Goal: Transaction & Acquisition: Purchase product/service

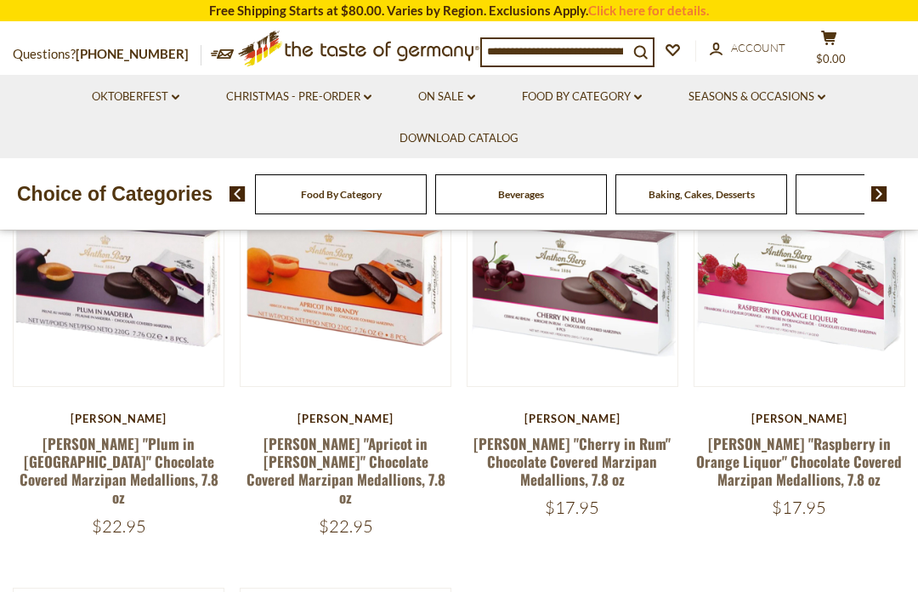
scroll to position [167, 0]
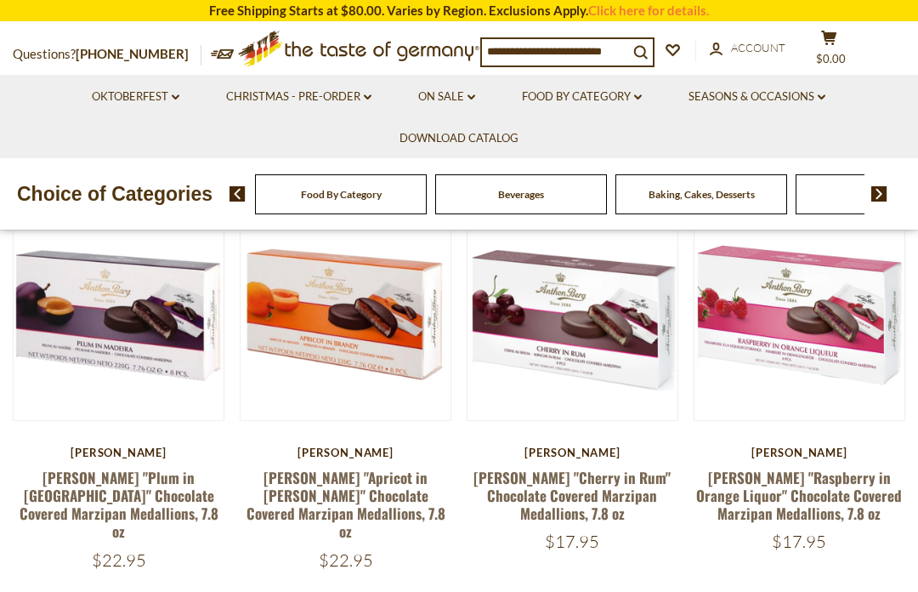
click at [589, 473] on link "[PERSON_NAME] "Cherry in Rum" Chocolate Covered Marzipan Medallions, 7.8 oz" at bounding box center [571, 496] width 197 height 58
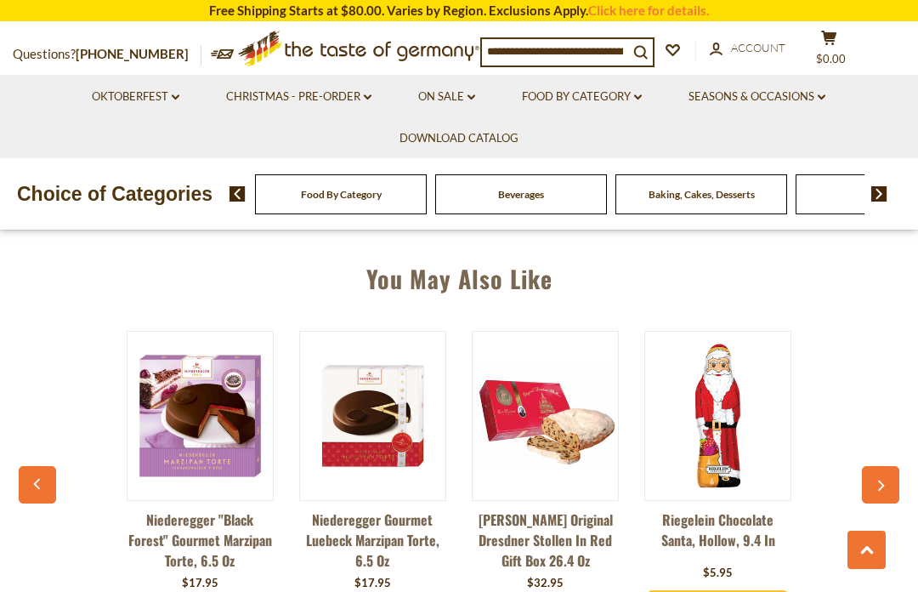
scroll to position [1154, 0]
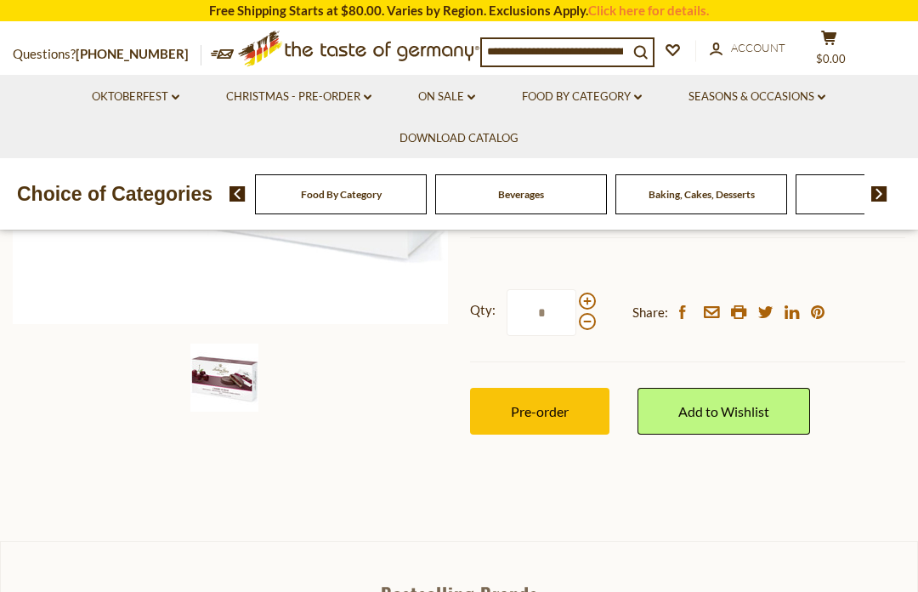
scroll to position [430, 0]
click at [516, 403] on span "Pre-order" at bounding box center [540, 411] width 58 height 16
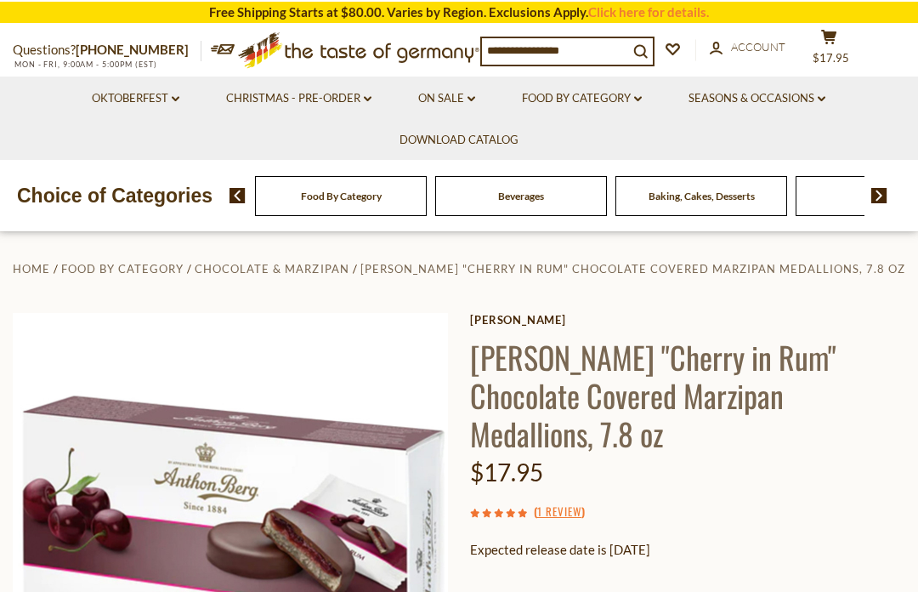
scroll to position [0, 0]
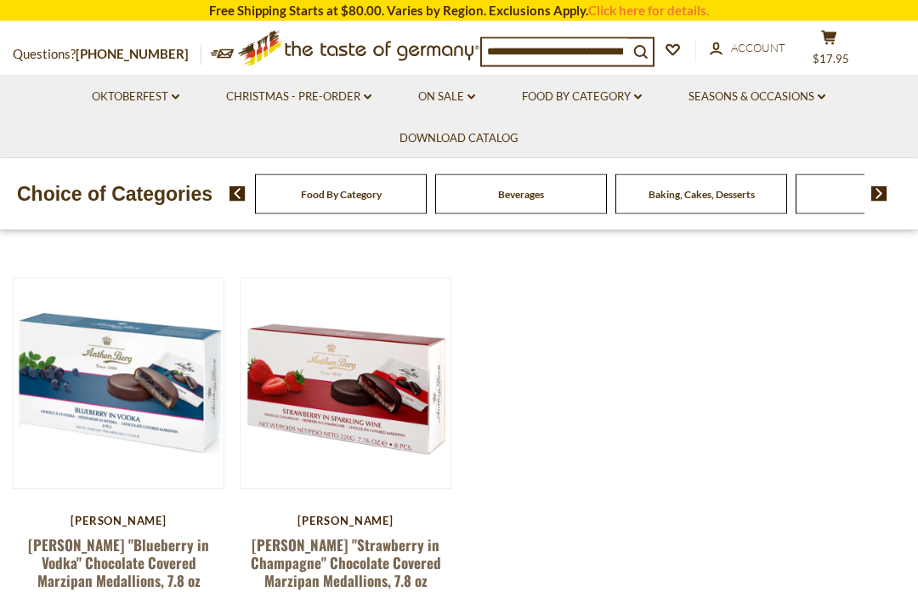
scroll to position [518, 0]
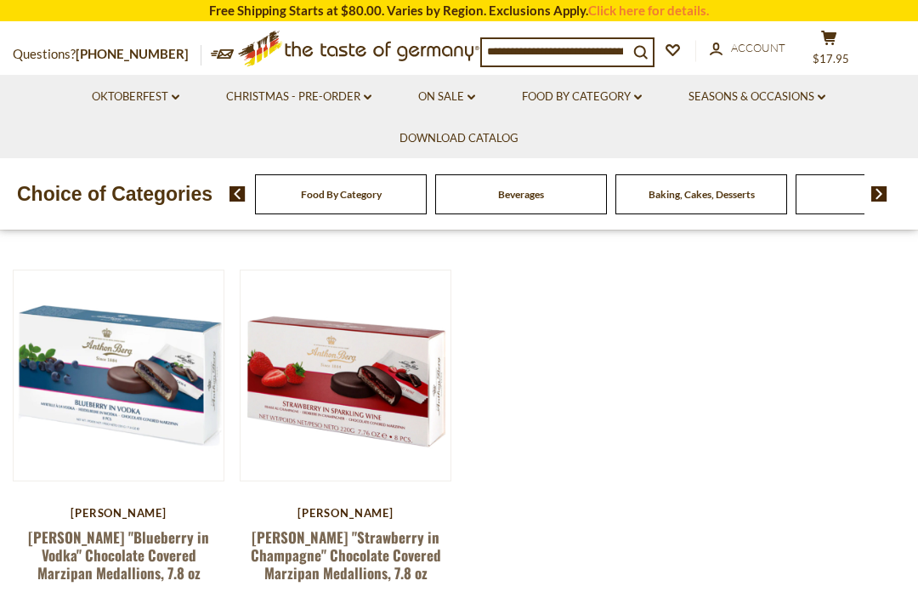
click at [354, 526] on link "[PERSON_NAME] "Strawberry in Champagne" Chocolate Covered Marzipan Medallions, …" at bounding box center [346, 555] width 190 height 58
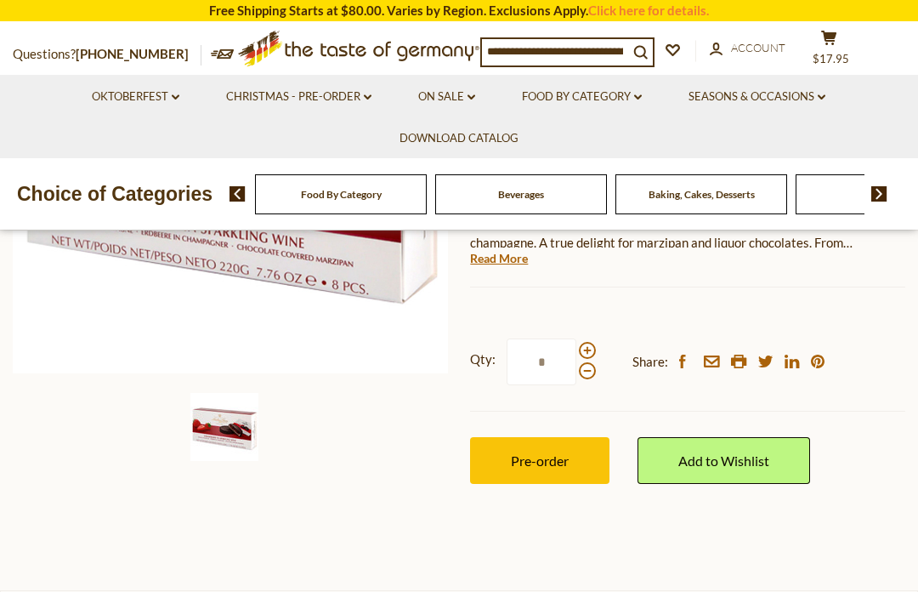
scroll to position [380, 0]
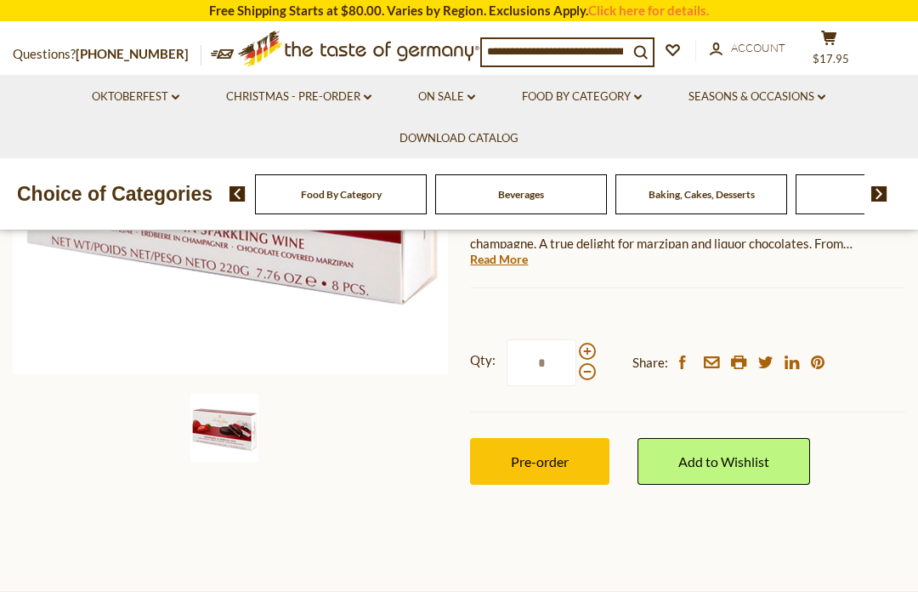
click at [540, 447] on button "Pre-order" at bounding box center [539, 461] width 139 height 47
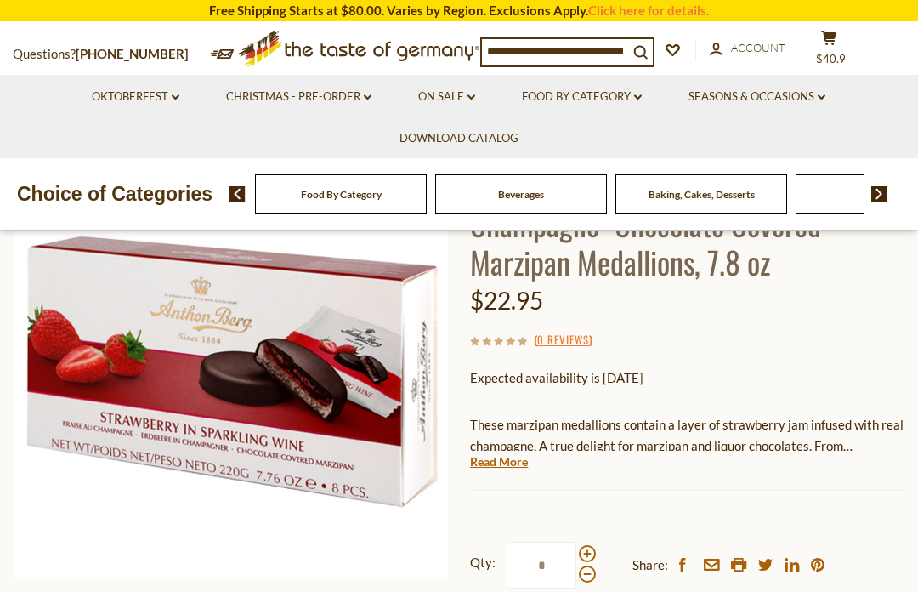
scroll to position [130, 0]
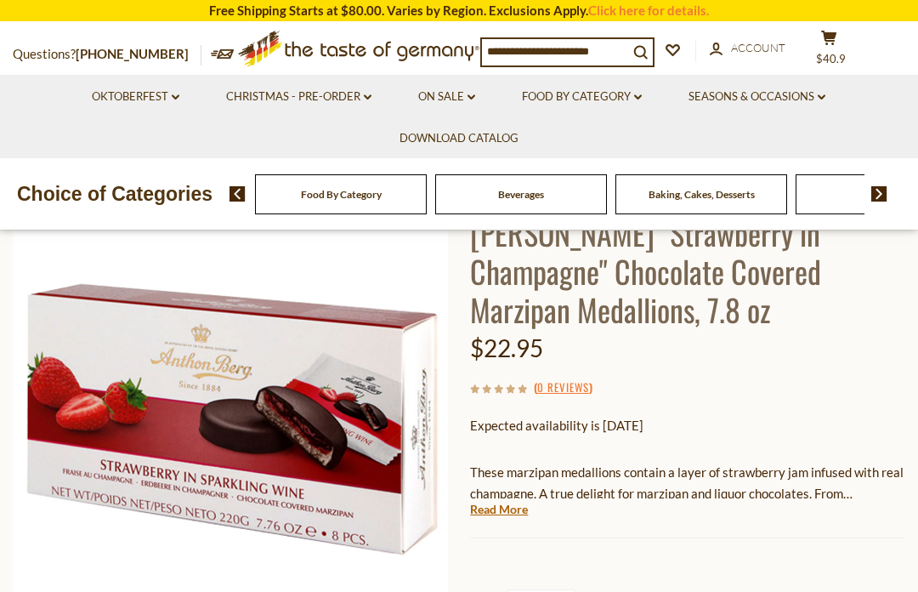
click at [758, 44] on span "Account" at bounding box center [758, 48] width 54 height 14
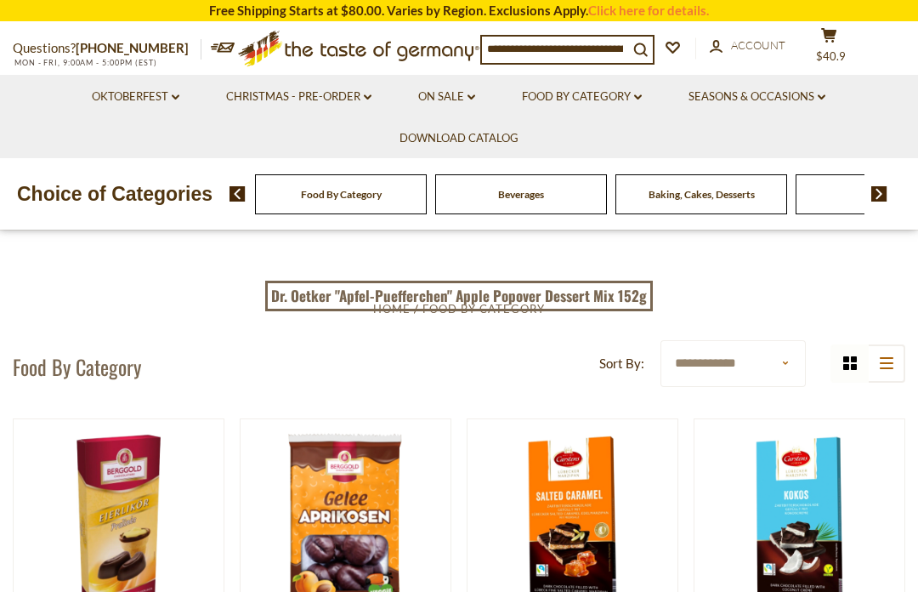
click at [763, 46] on span "Account" at bounding box center [758, 45] width 54 height 14
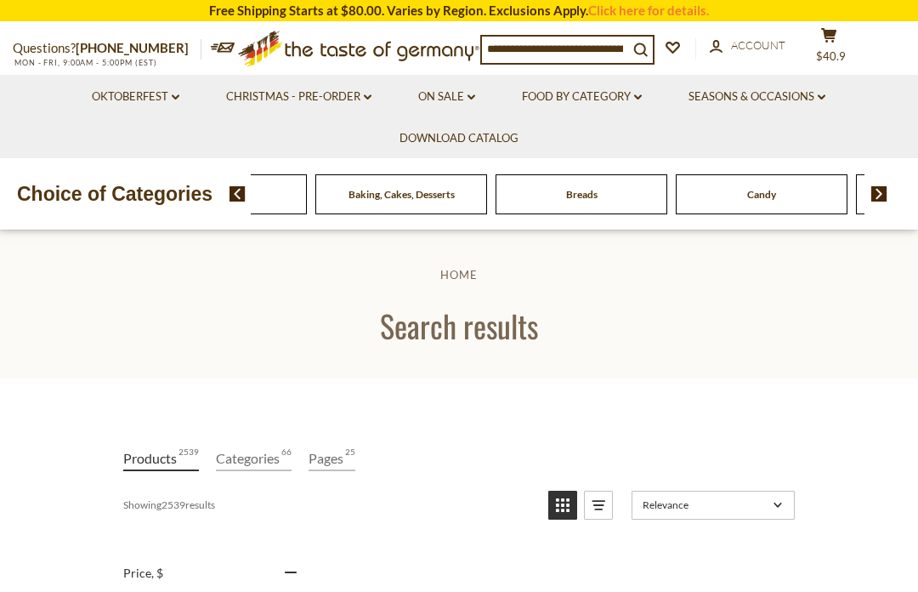
click at [307, 190] on div "Beverages" at bounding box center [221, 194] width 172 height 40
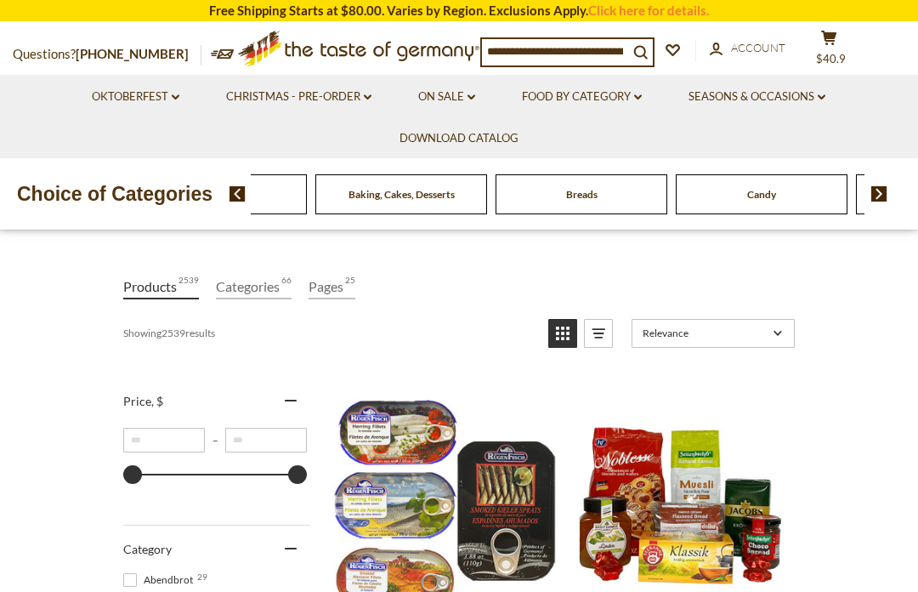
scroll to position [173, 0]
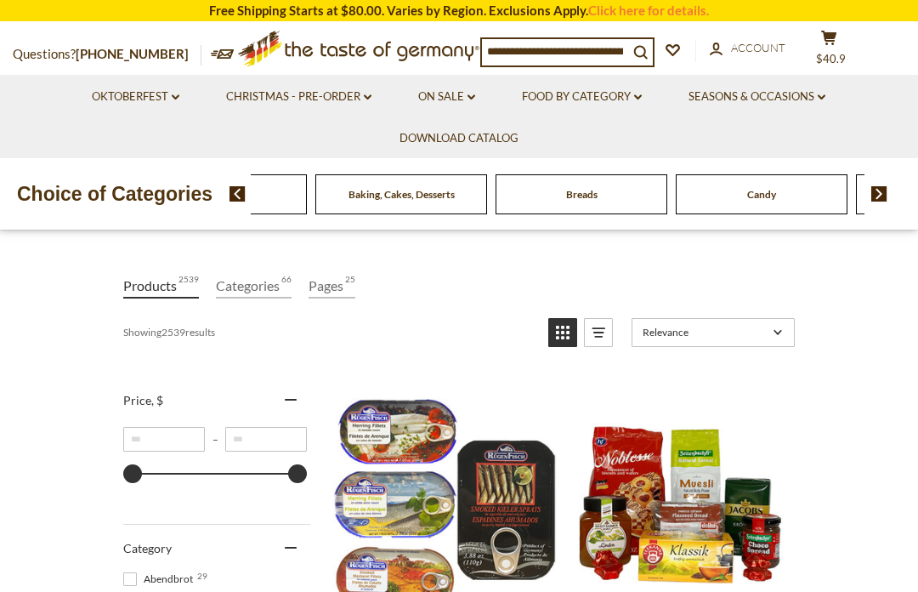
click at [161, 288] on link "Products 2539" at bounding box center [161, 286] width 76 height 25
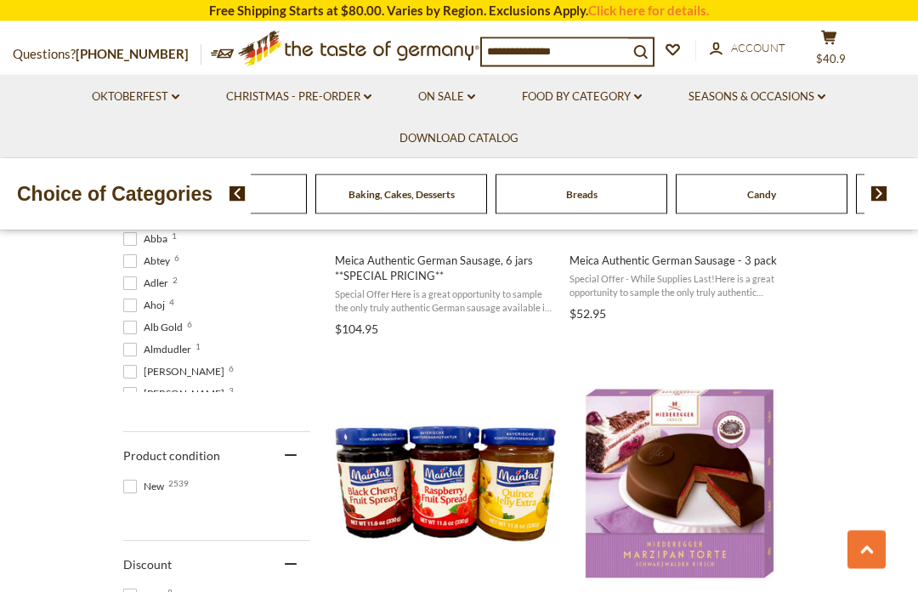
scroll to position [936, 0]
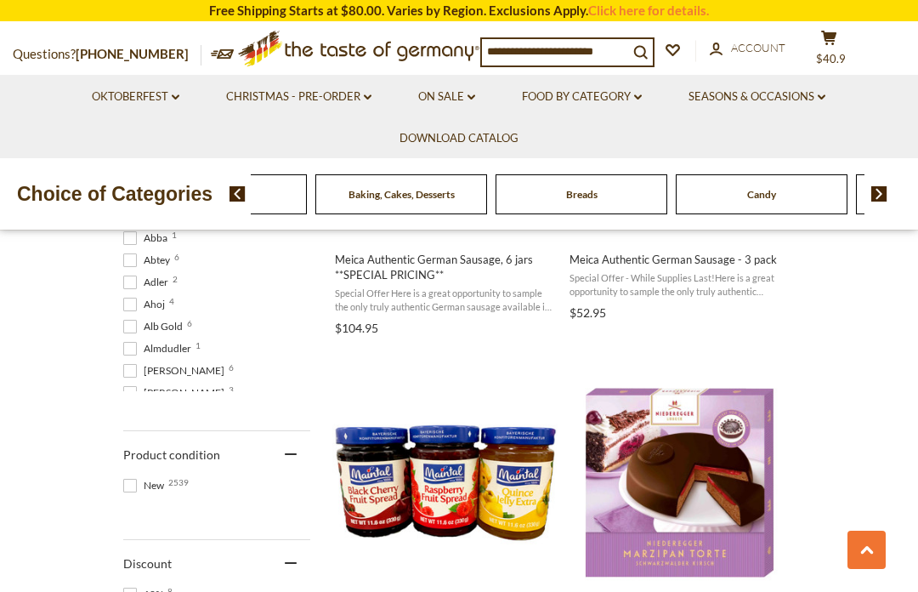
click at [195, 371] on span "Anthon Berg 6" at bounding box center [176, 370] width 106 height 15
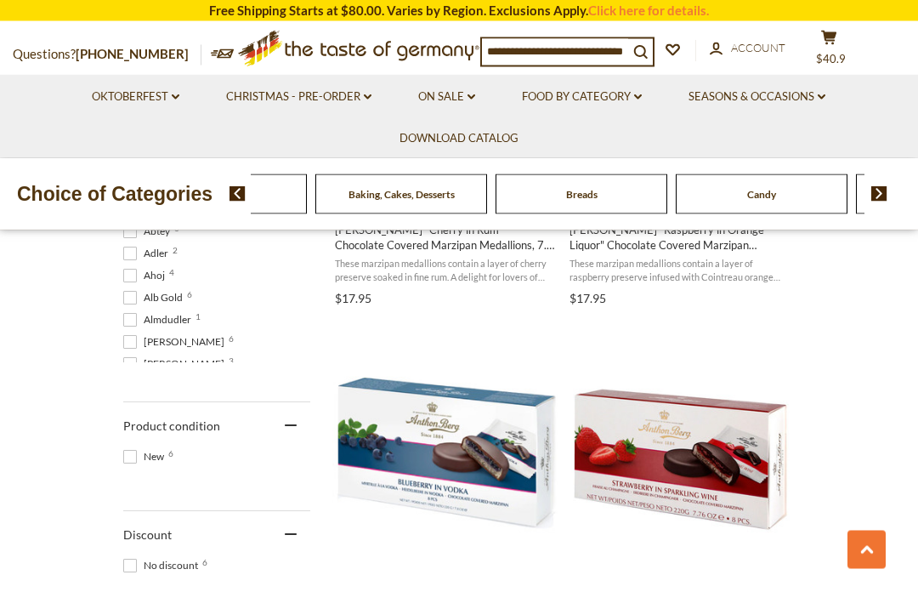
scroll to position [966, 0]
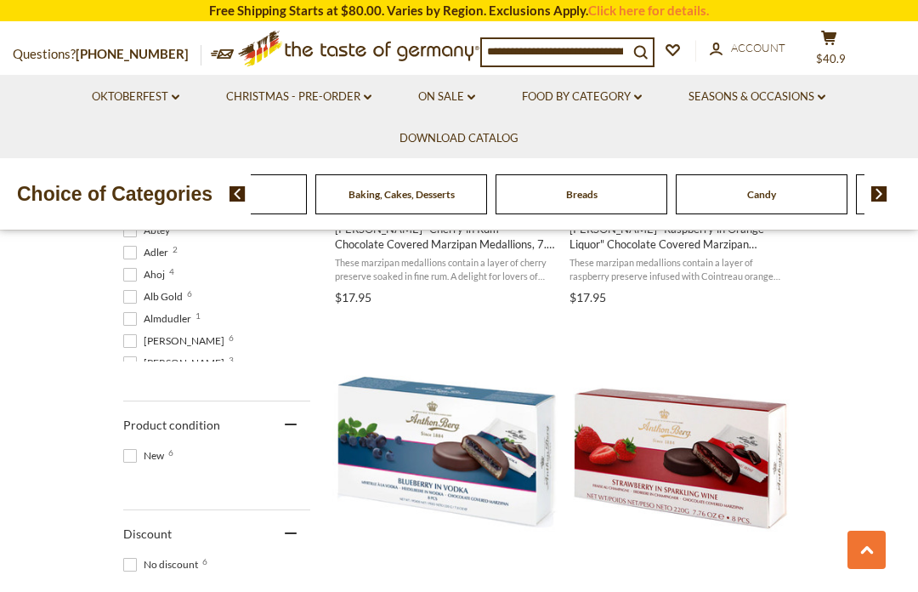
click at [677, 477] on img "Anthon Berg" at bounding box center [679, 451] width 225 height 225
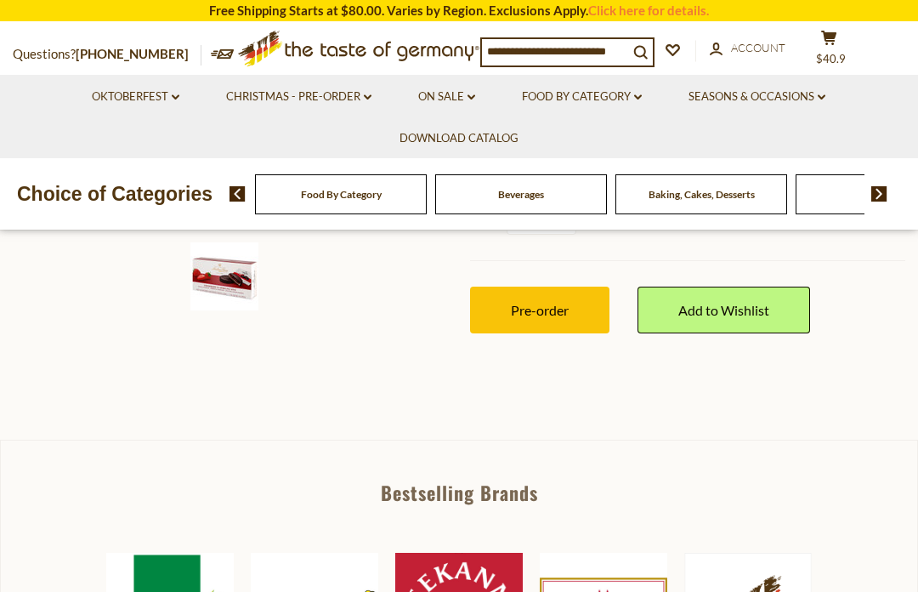
scroll to position [533, 0]
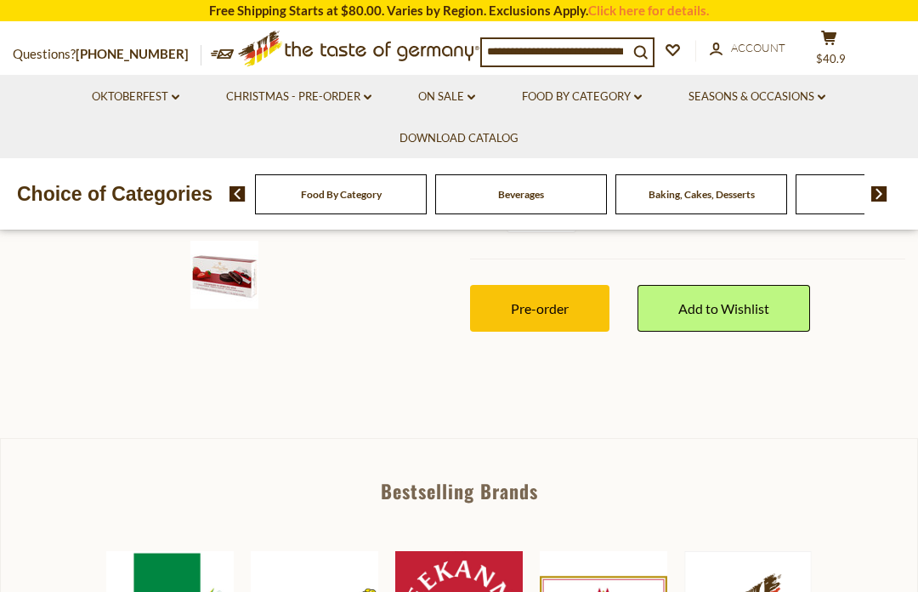
click at [523, 293] on button "Pre-order" at bounding box center [539, 308] width 139 height 47
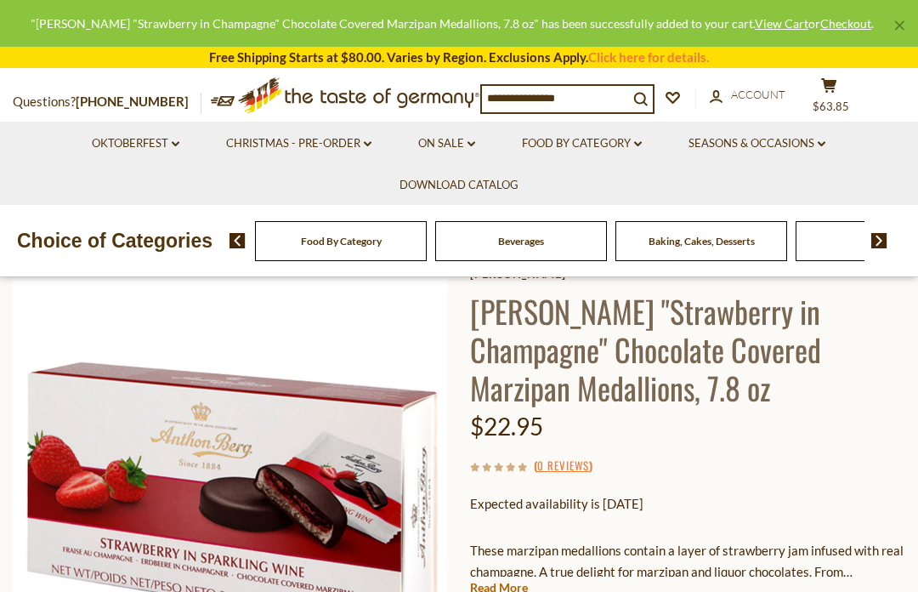
scroll to position [0, 0]
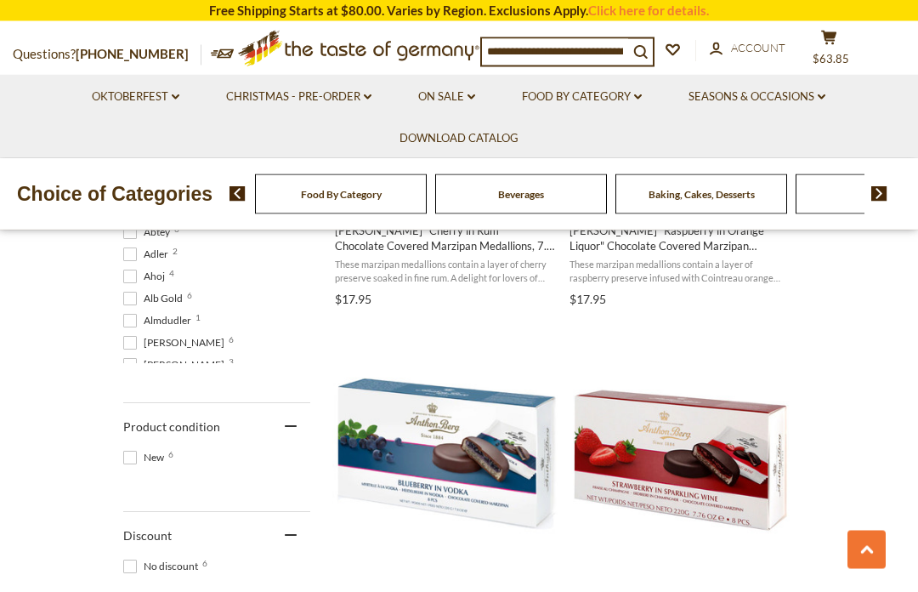
scroll to position [960, 0]
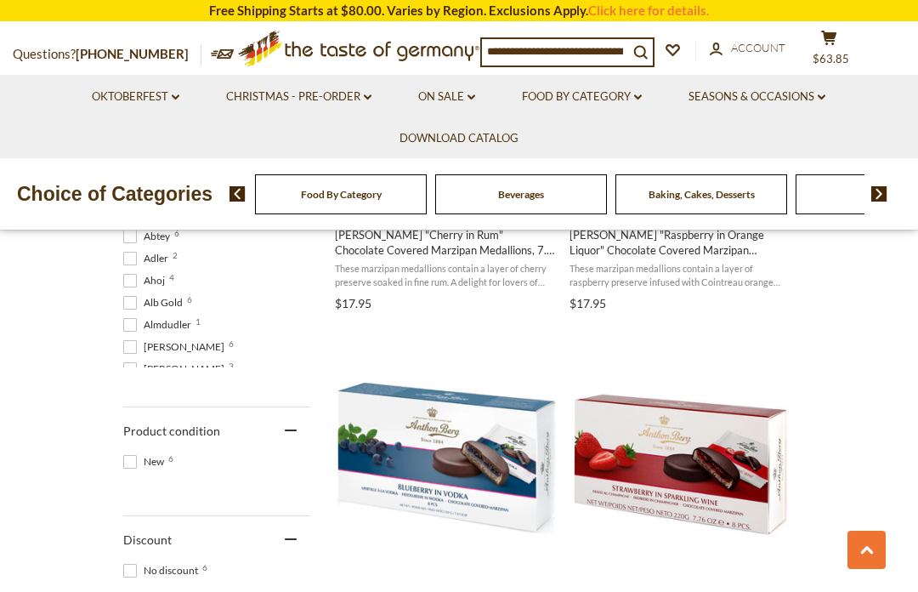
click at [858, 521] on section "Products 6 Categories 66 Pages 25 Showing 6 results Relevance Relevance Title: …" at bounding box center [459, 115] width 918 height 1394
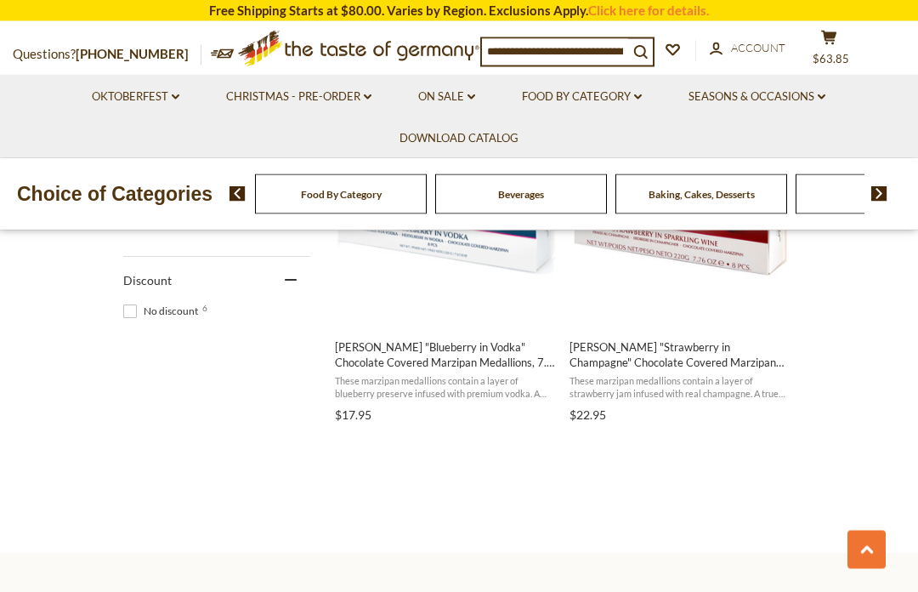
scroll to position [1220, 0]
click at [401, 354] on span "[PERSON_NAME] "Blueberry in Vodka" Chocolate Covered Marzipan Medallions, 7.8 oz" at bounding box center [445, 353] width 220 height 31
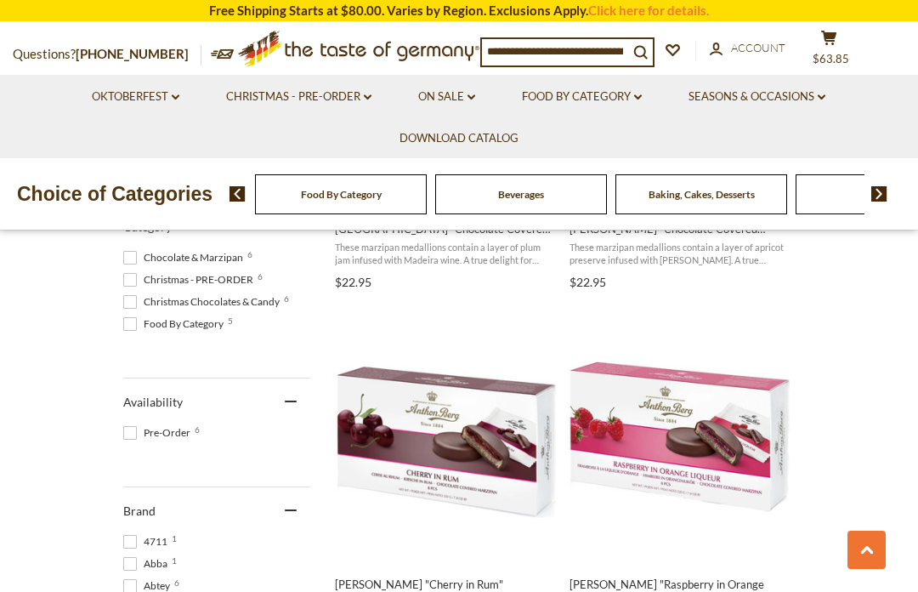
scroll to position [610, 0]
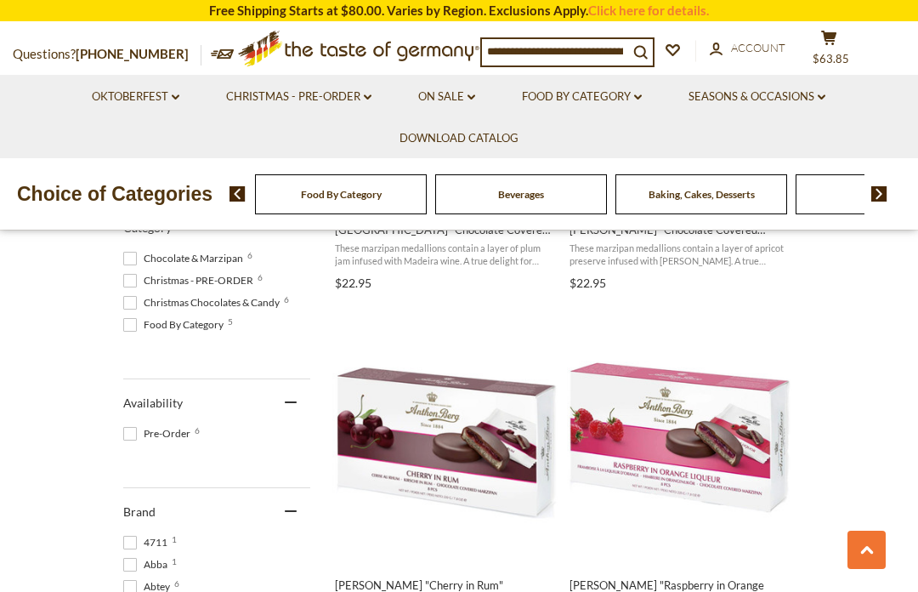
click at [439, 461] on img "Anthon Berg" at bounding box center [444, 437] width 225 height 225
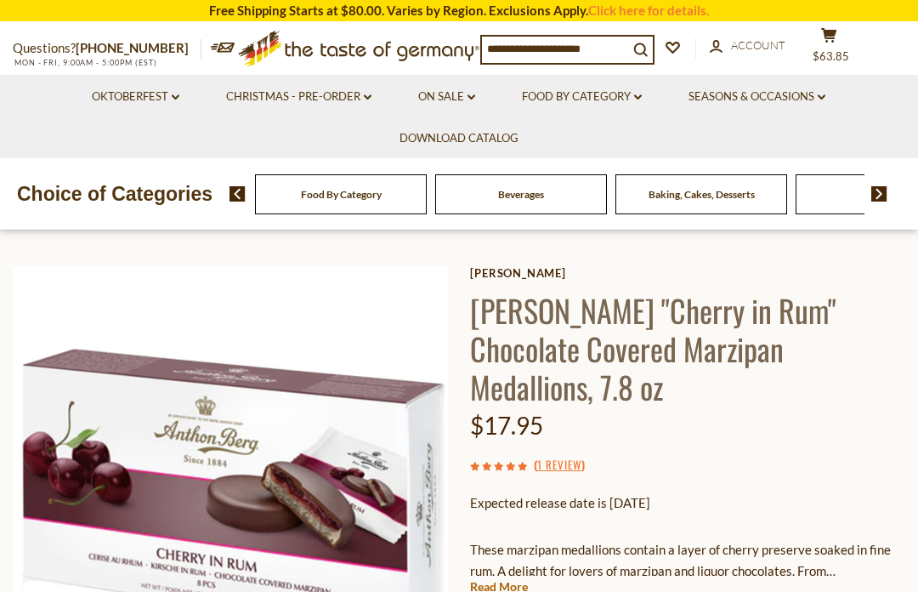
scroll to position [52, 0]
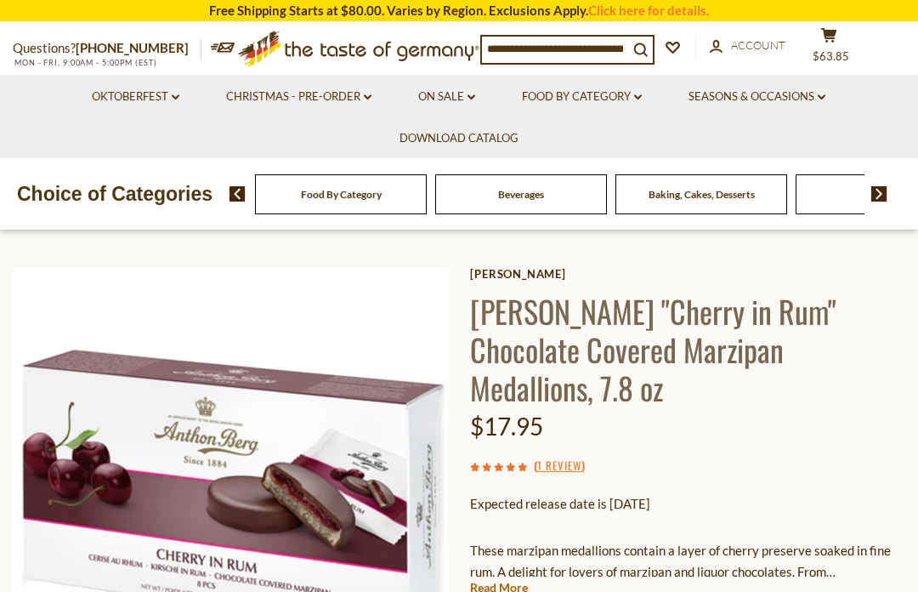
type input "****"
click at [854, 39] on button "cart $63.85" at bounding box center [828, 48] width 51 height 42
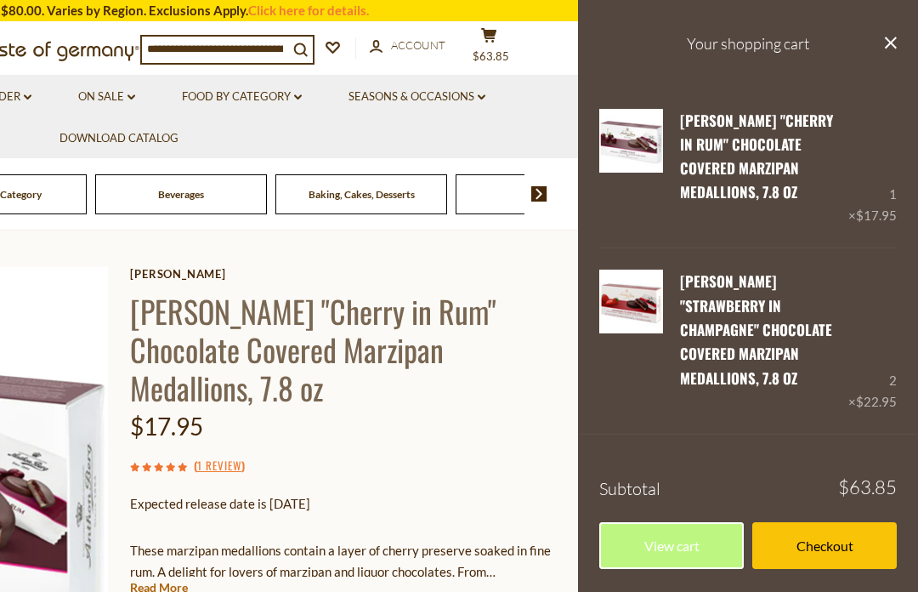
click at [763, 395] on link "Remove" at bounding box center [748, 402] width 52 height 15
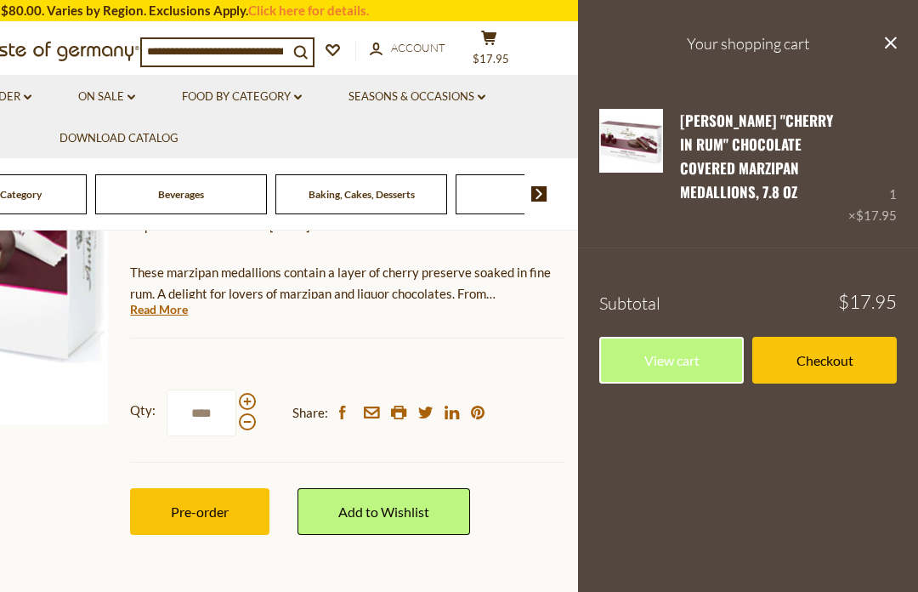
scroll to position [0, 0]
click at [907, 34] on h3 "Your shopping cart" at bounding box center [748, 44] width 340 height 88
click at [872, 38] on h3 "Your shopping cart" at bounding box center [748, 44] width 340 height 88
click at [907, 33] on h3 "Your shopping cart" at bounding box center [748, 44] width 340 height 88
click at [881, 45] on h3 "Your shopping cart" at bounding box center [748, 44] width 340 height 88
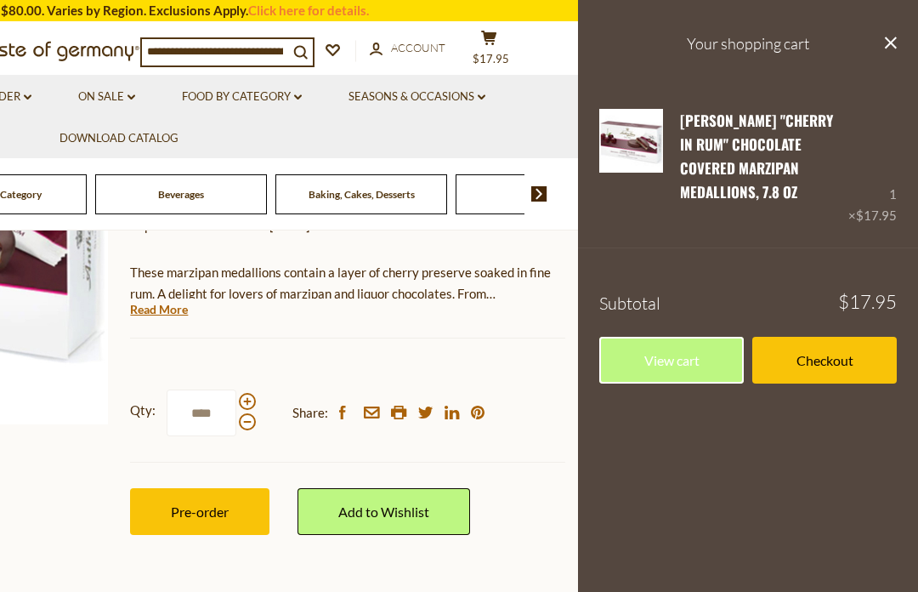
click at [903, 36] on h3 "Your shopping cart" at bounding box center [748, 44] width 340 height 88
click at [894, 35] on button "close" at bounding box center [890, 44] width 13 height 21
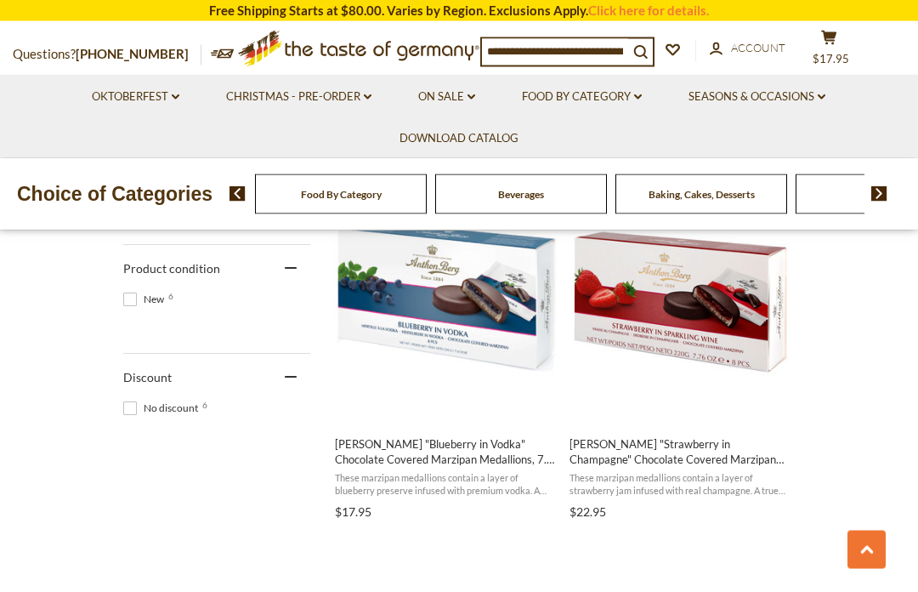
scroll to position [1123, 0]
click at [669, 293] on img "Anthon Berg" at bounding box center [679, 295] width 225 height 225
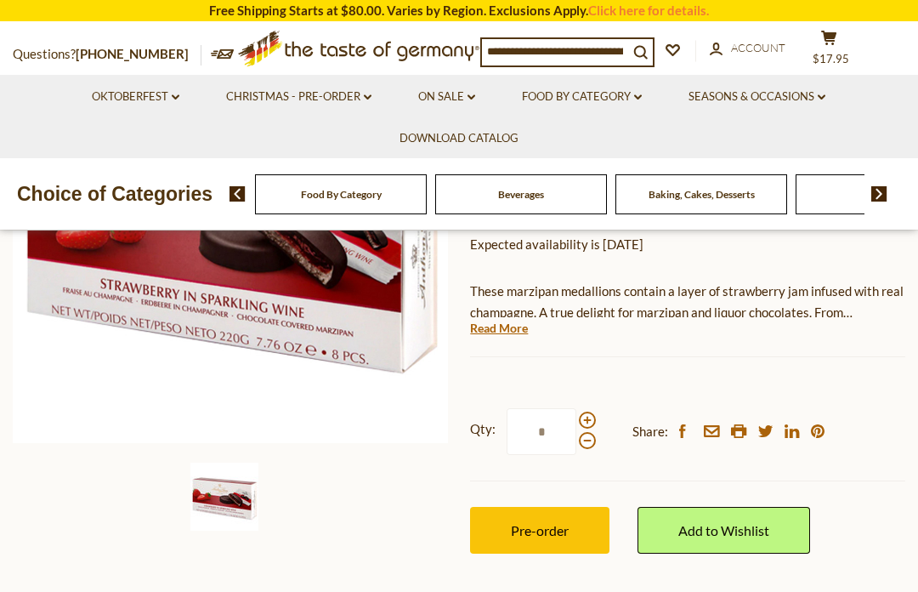
scroll to position [317, 0]
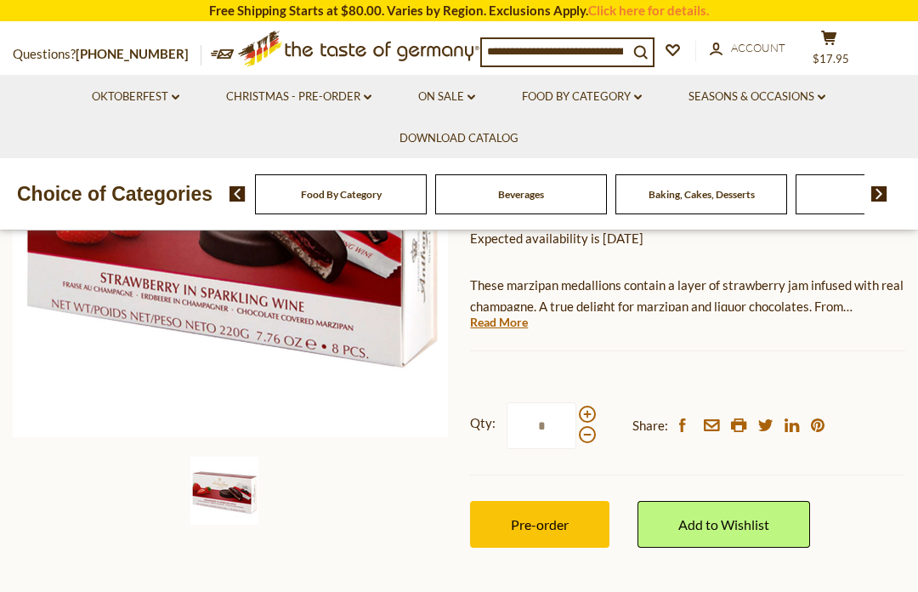
click at [535, 520] on span "Pre-order" at bounding box center [540, 524] width 58 height 16
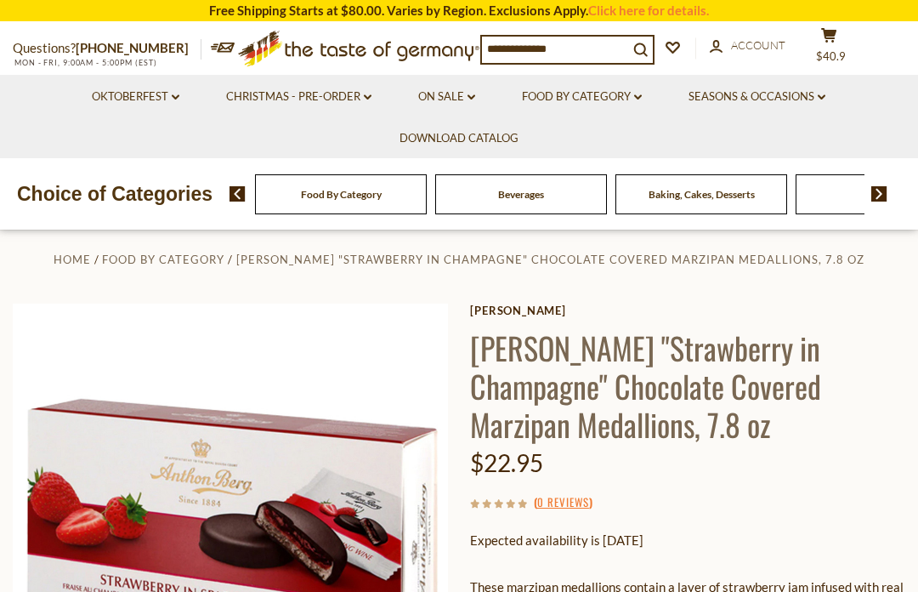
scroll to position [0, 0]
